Goal: Transaction & Acquisition: Purchase product/service

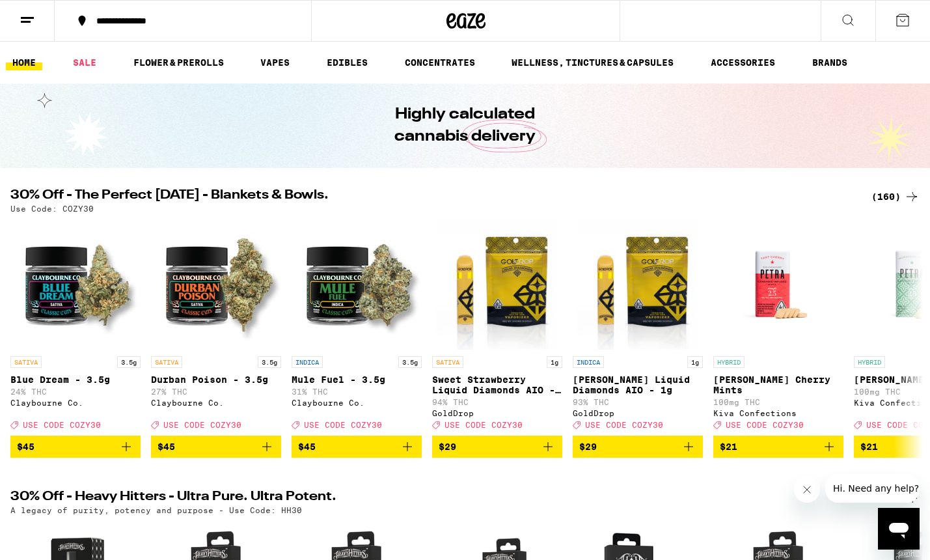
click at [888, 194] on div "(160)" at bounding box center [896, 197] width 48 height 16
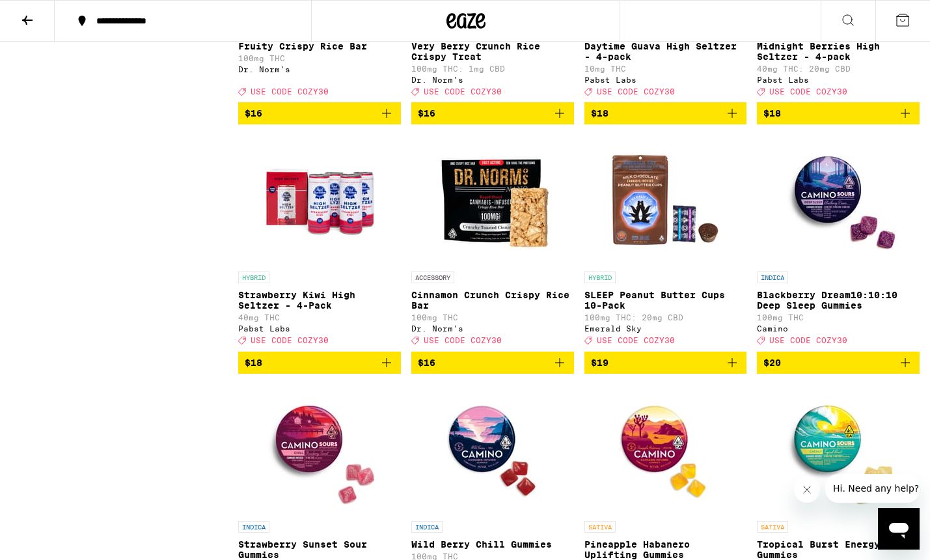
scroll to position [4033, 0]
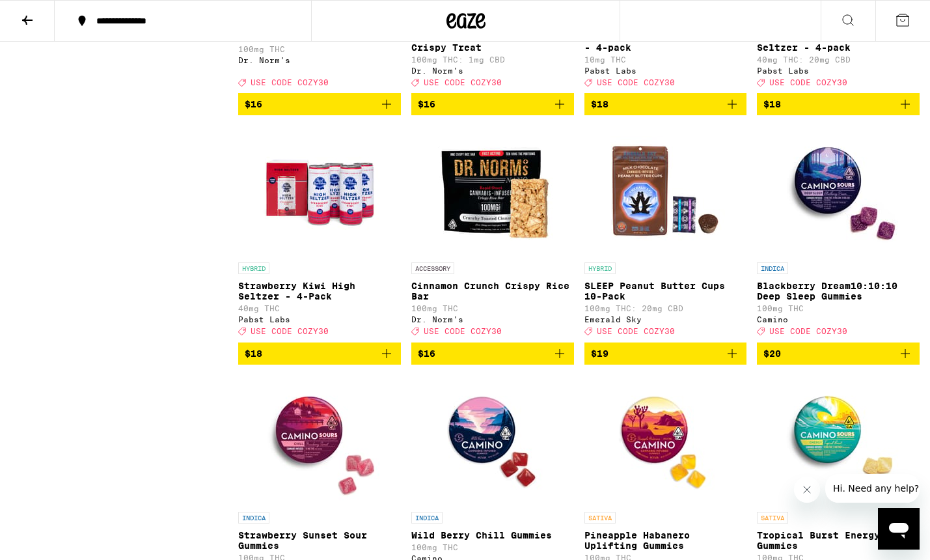
click at [907, 112] on icon "Add to bag" at bounding box center [906, 104] width 16 height 16
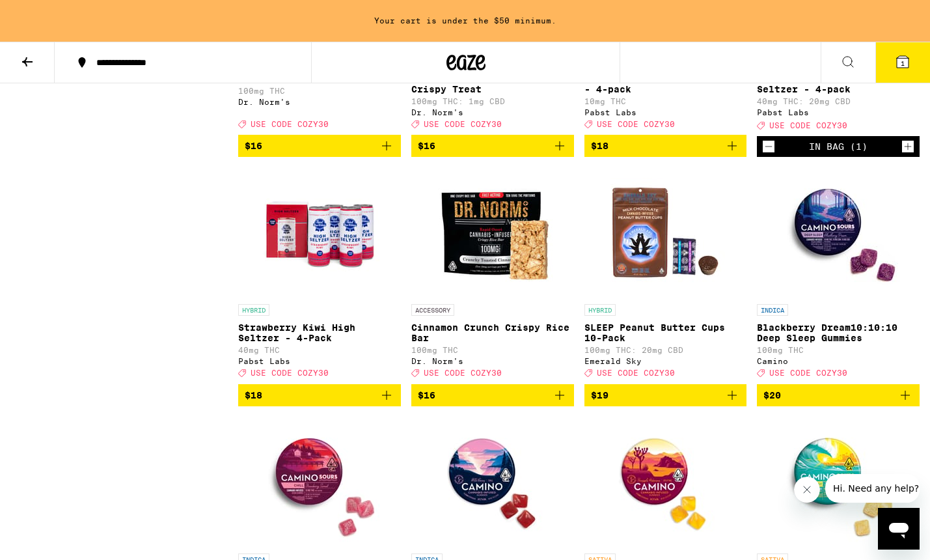
click at [908, 150] on icon "Increment" at bounding box center [908, 146] width 7 height 7
click at [734, 154] on icon "Add to bag" at bounding box center [732, 146] width 16 height 16
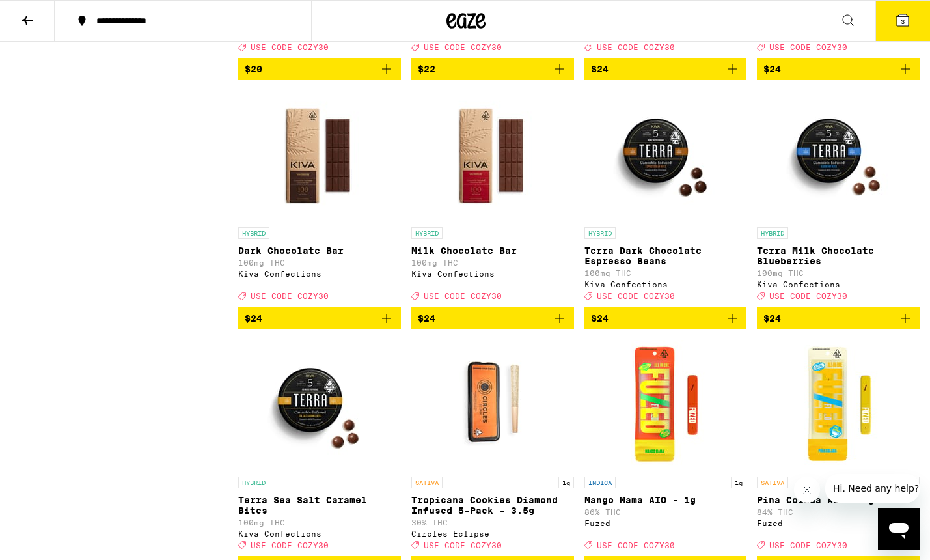
scroll to position [5064, 0]
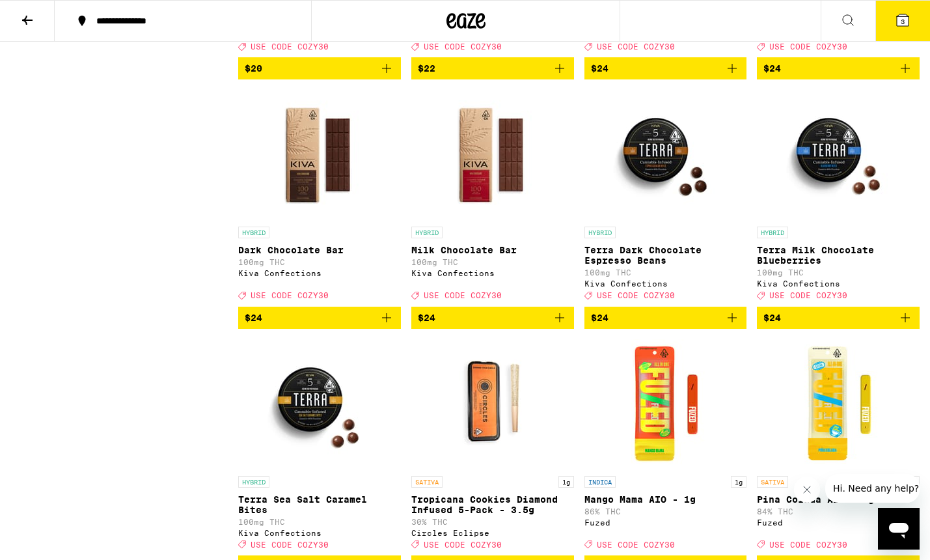
click at [312, 76] on span "$20" at bounding box center [320, 69] width 150 height 16
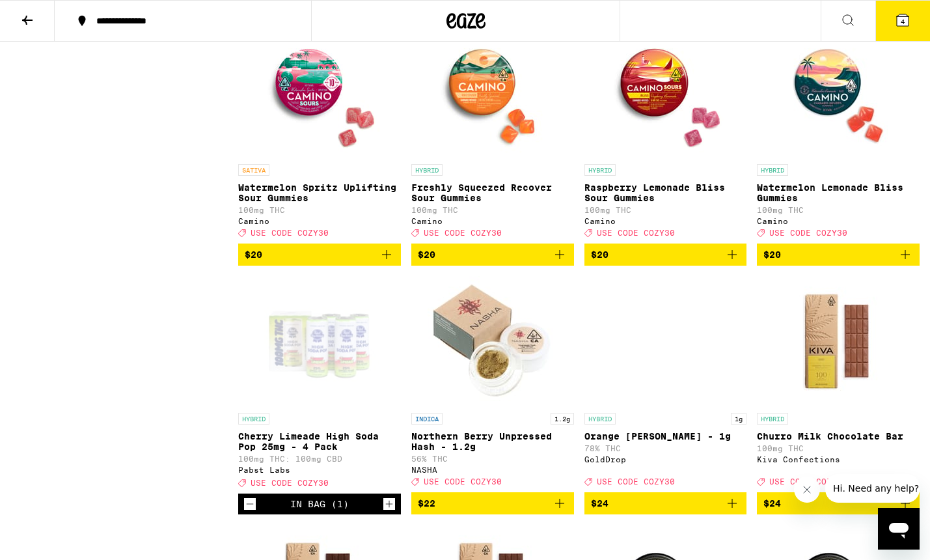
scroll to position [4627, 0]
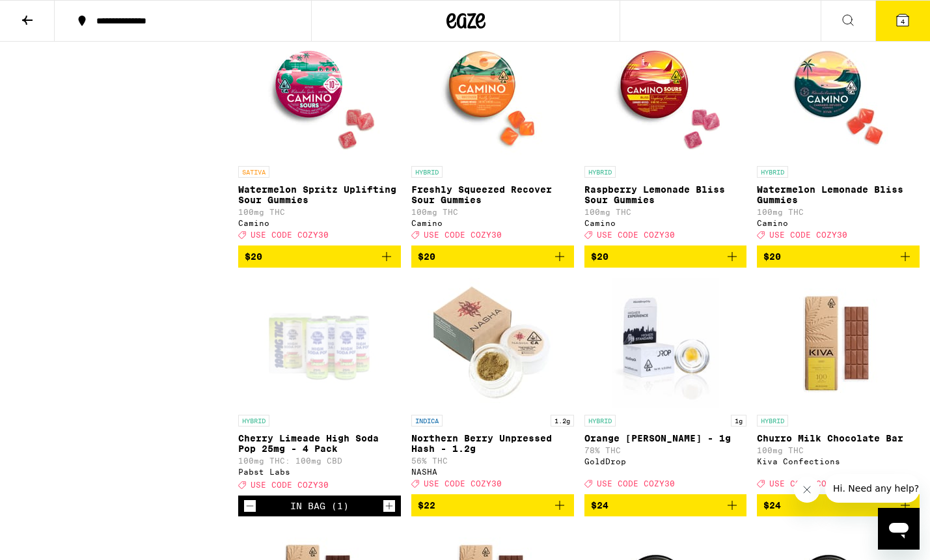
click at [560, 261] on icon "Add to bag" at bounding box center [559, 256] width 9 height 9
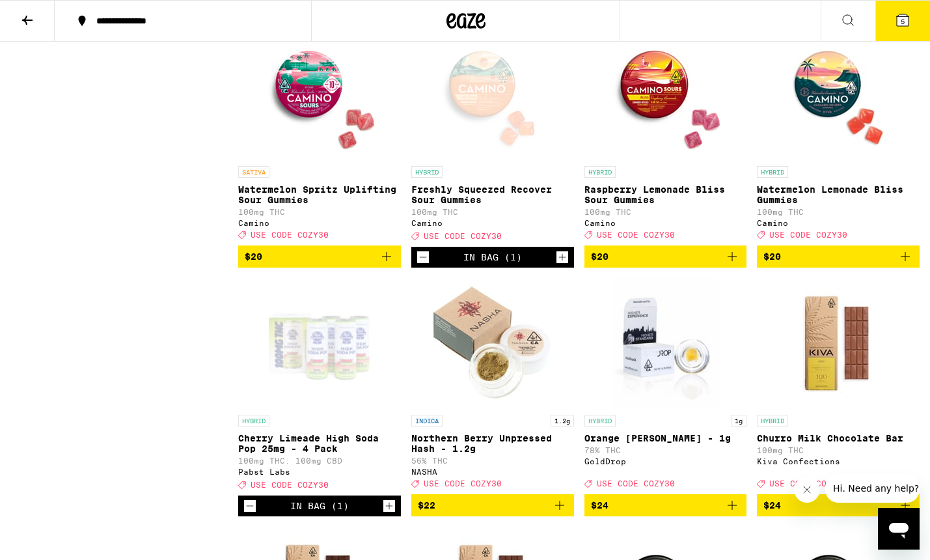
click at [560, 265] on icon "Increment" at bounding box center [563, 257] width 12 height 16
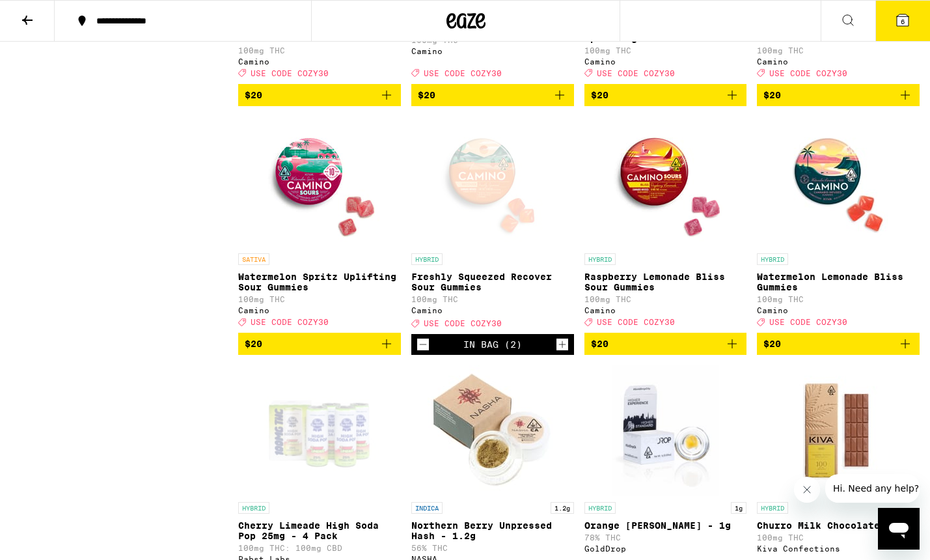
scroll to position [4519, 0]
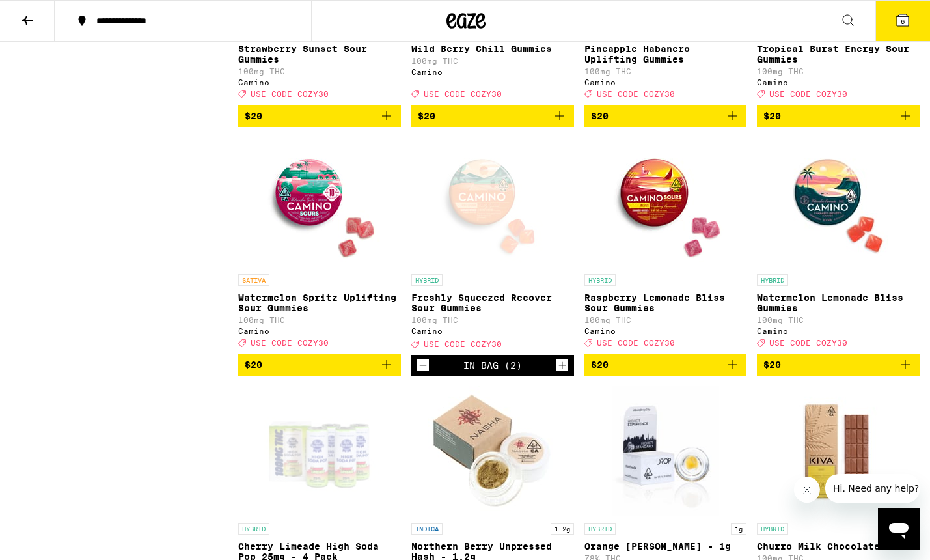
click at [730, 124] on icon "Add to bag" at bounding box center [732, 116] width 16 height 16
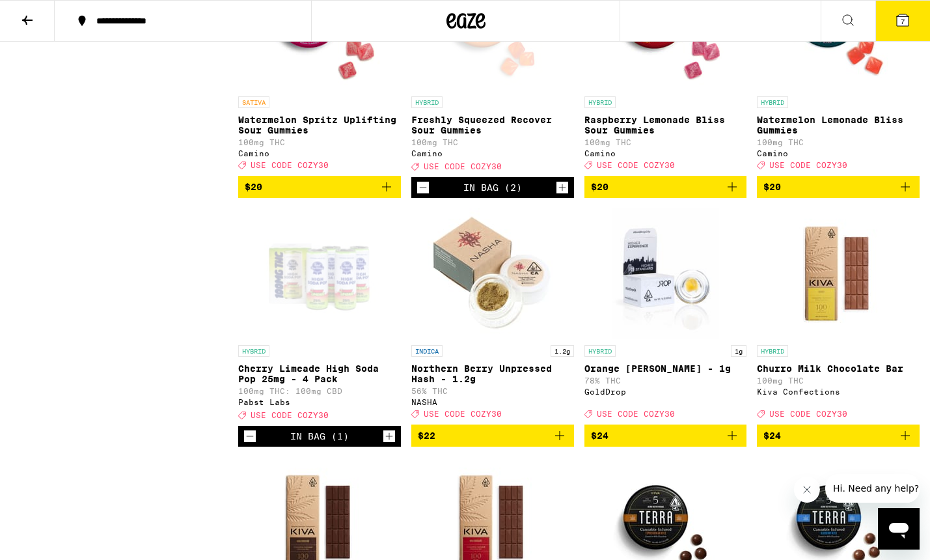
scroll to position [4696, 0]
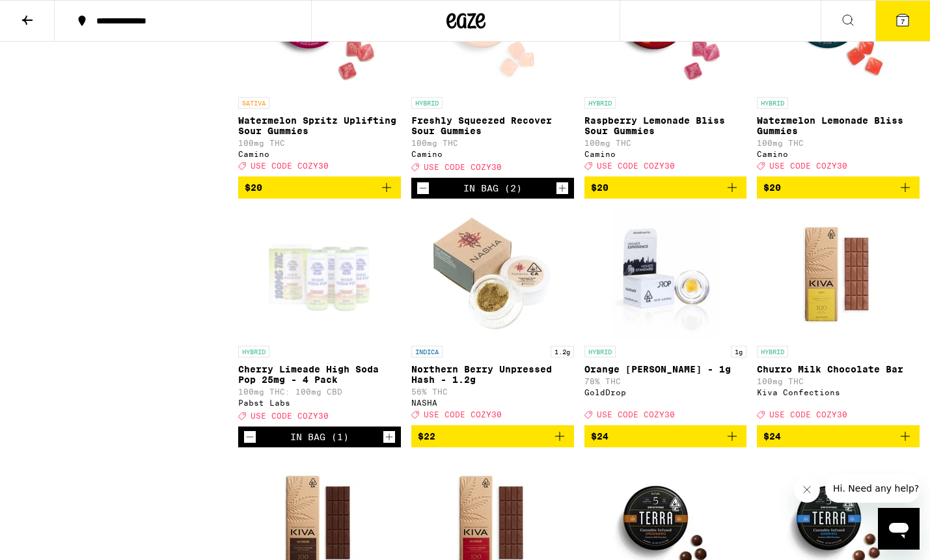
click at [907, 21] on icon at bounding box center [903, 20] width 12 height 12
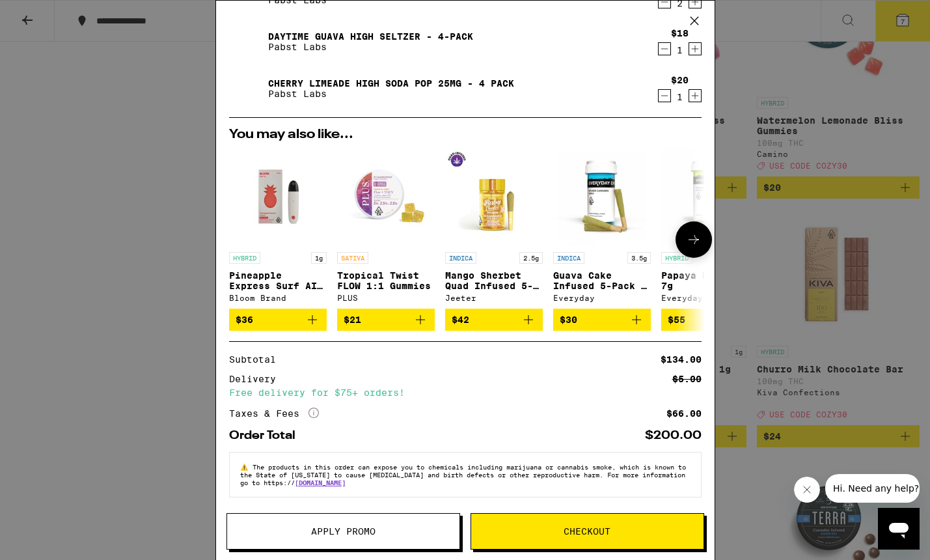
scroll to position [168, 0]
click at [351, 536] on span "Apply Promo" at bounding box center [343, 531] width 64 height 9
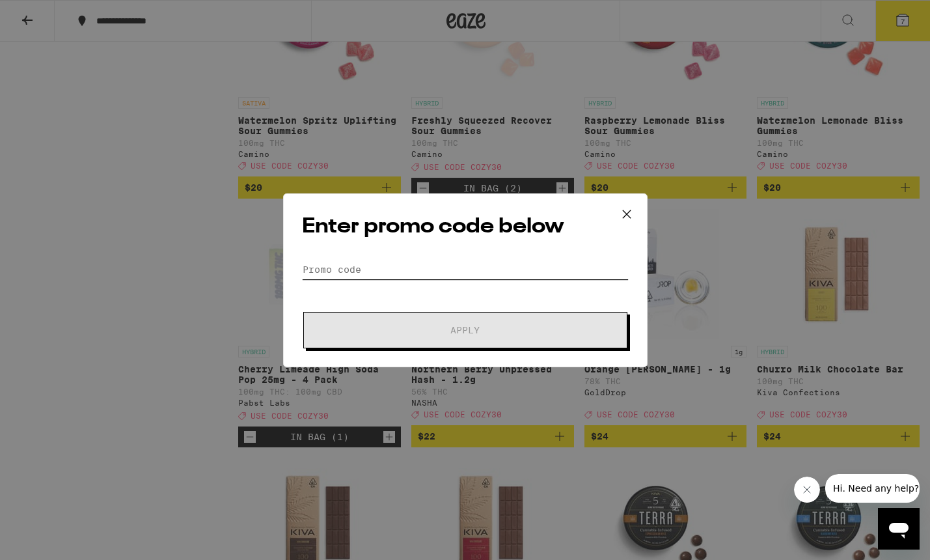
click at [447, 273] on input "Promo Code" at bounding box center [465, 270] width 327 height 20
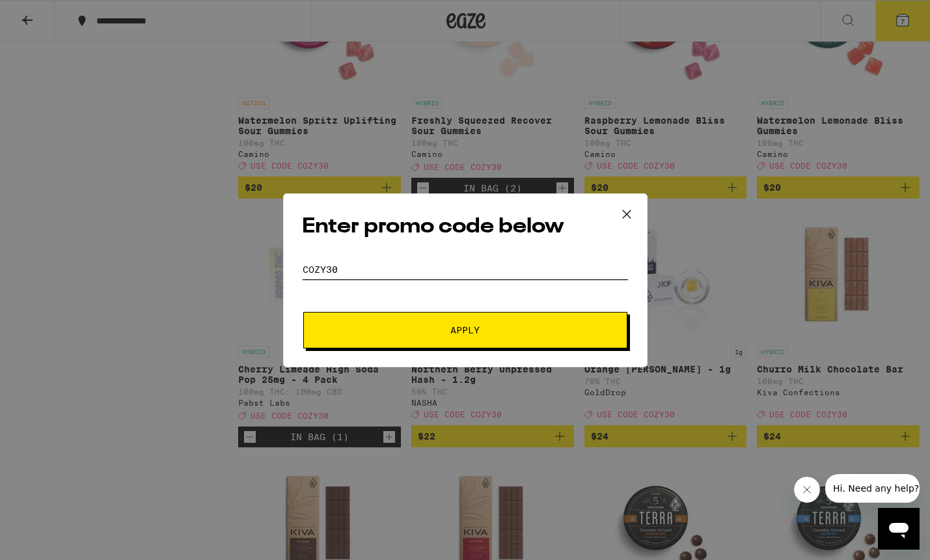
type input "cozy30"
click at [511, 324] on button "Apply" at bounding box center [465, 330] width 324 height 36
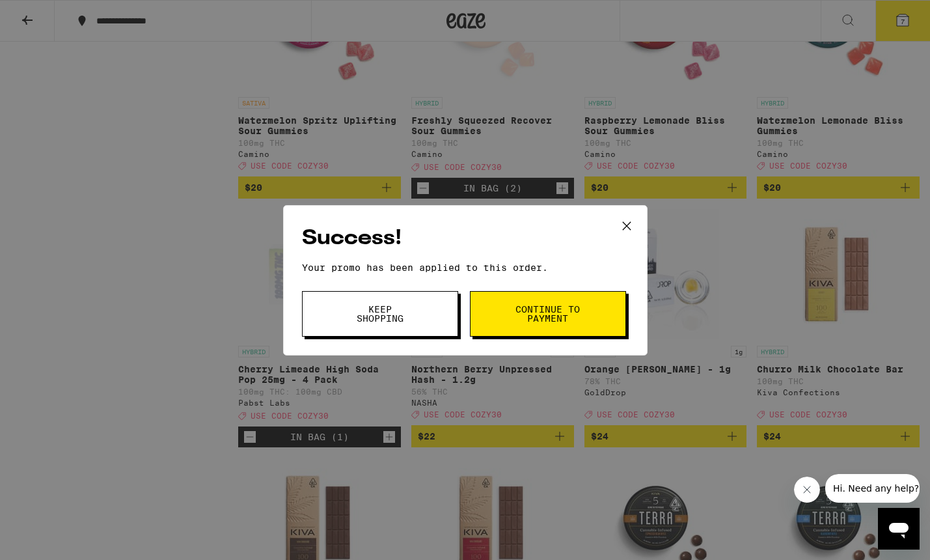
click at [531, 321] on span "Continue to payment" at bounding box center [548, 314] width 66 height 18
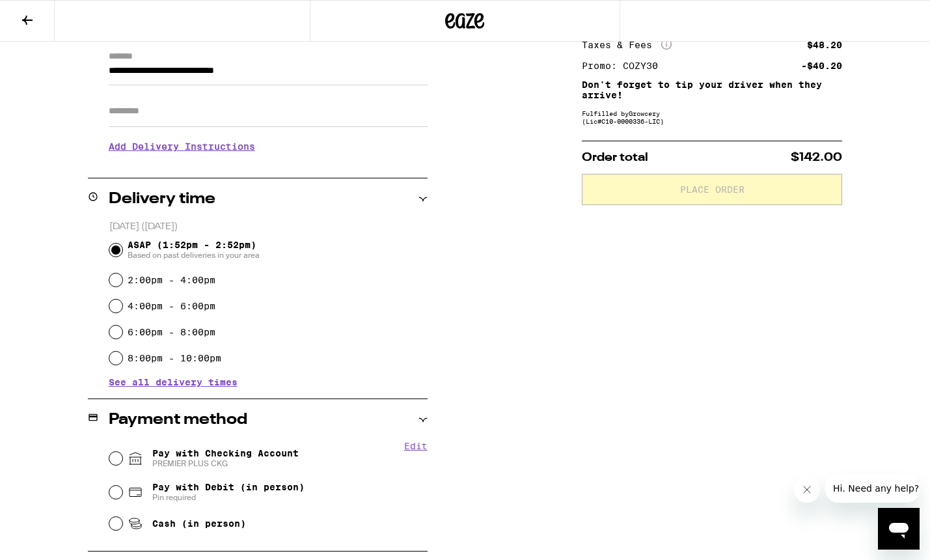
scroll to position [200, 0]
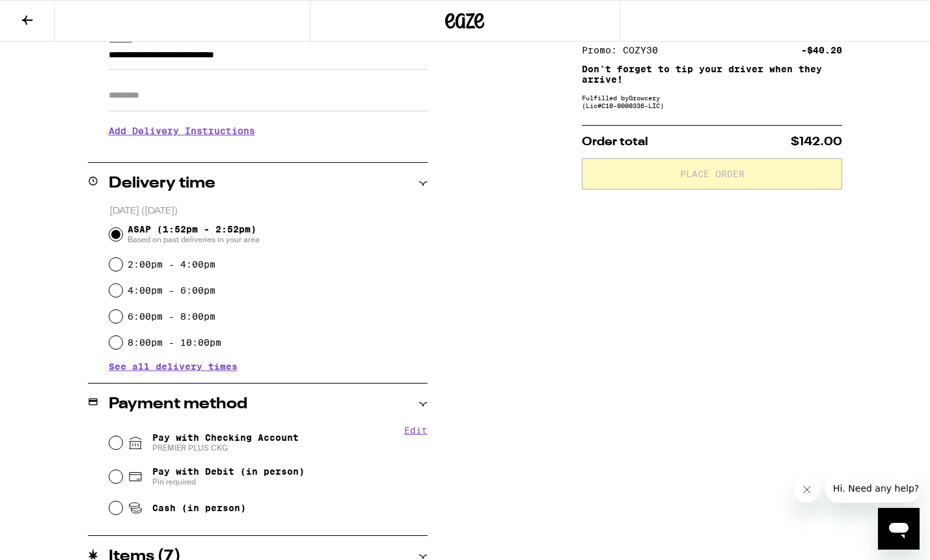
click at [117, 441] on input "Pay with Checking Account PREMIER PLUS CKG" at bounding box center [115, 442] width 13 height 13
radio input "true"
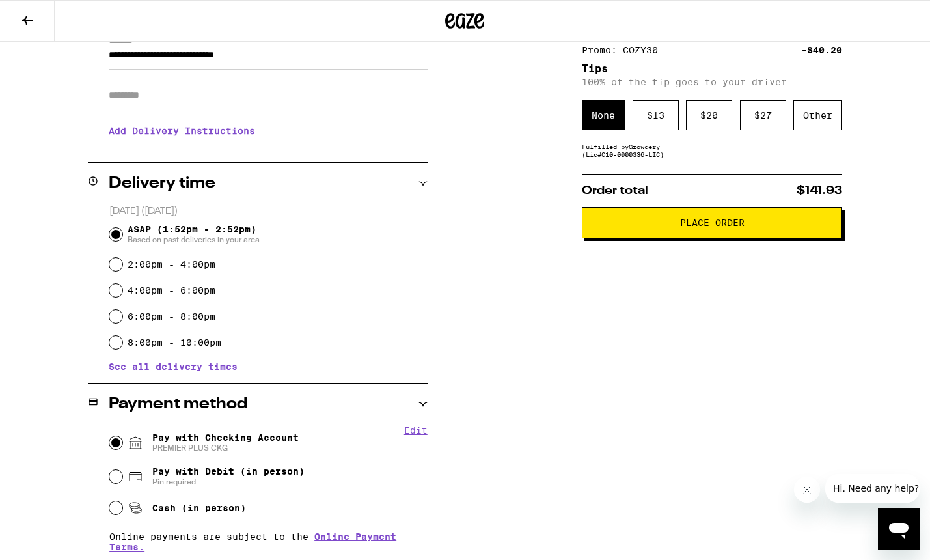
click at [739, 227] on span "Place Order" at bounding box center [712, 222] width 64 height 9
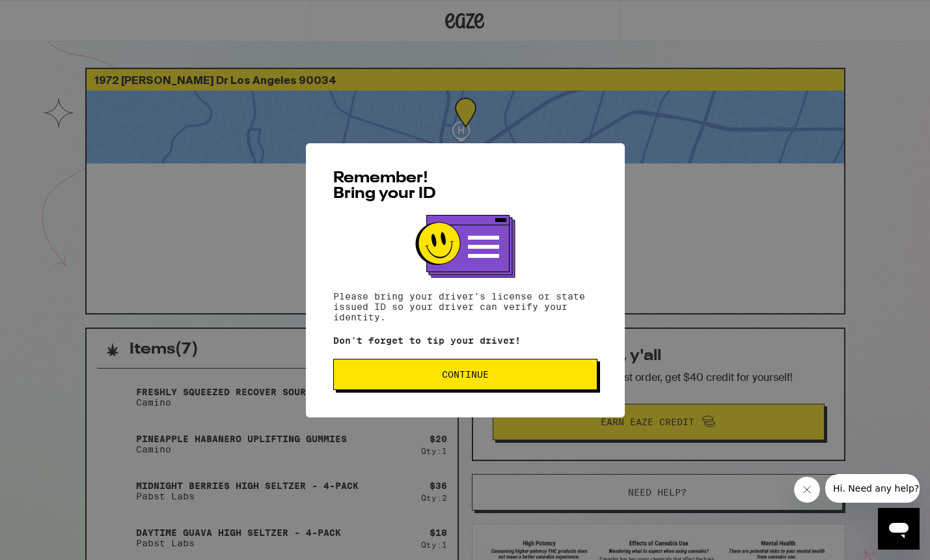
click at [557, 372] on button "Continue" at bounding box center [465, 374] width 264 height 31
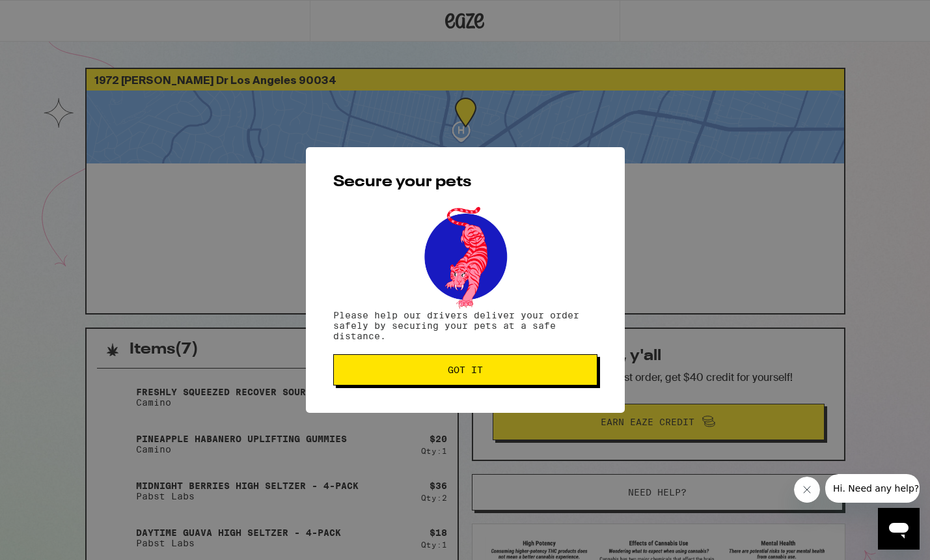
click at [534, 378] on button "Got it" at bounding box center [465, 369] width 264 height 31
